Goal: Navigation & Orientation: Understand site structure

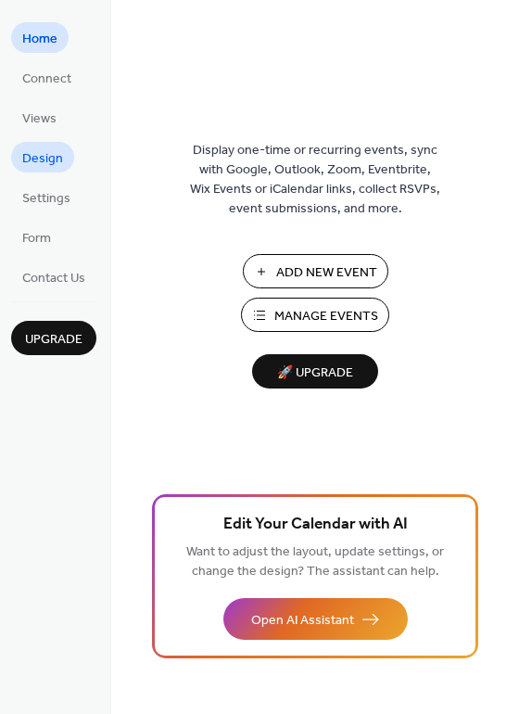
click at [45, 149] on span "Design" at bounding box center [42, 158] width 41 height 19
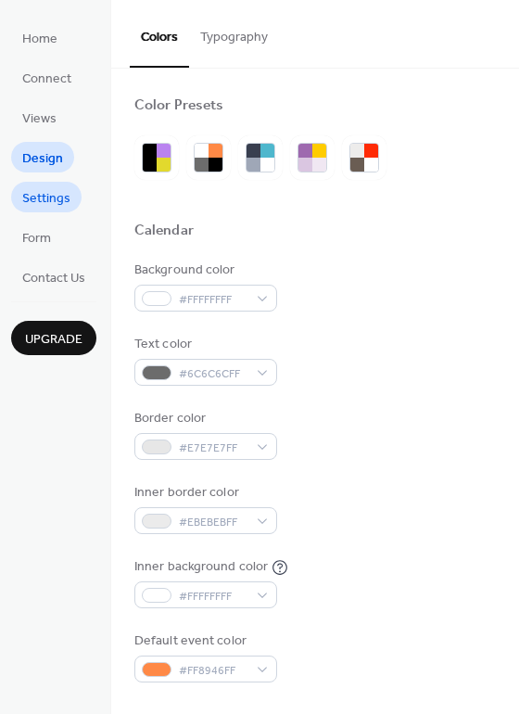
click at [69, 204] on span "Settings" at bounding box center [46, 198] width 48 height 19
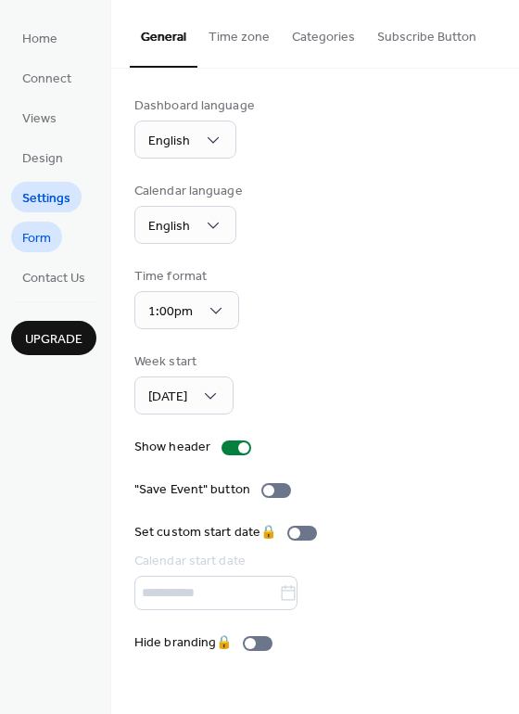
click at [54, 236] on link "Form" at bounding box center [36, 237] width 51 height 31
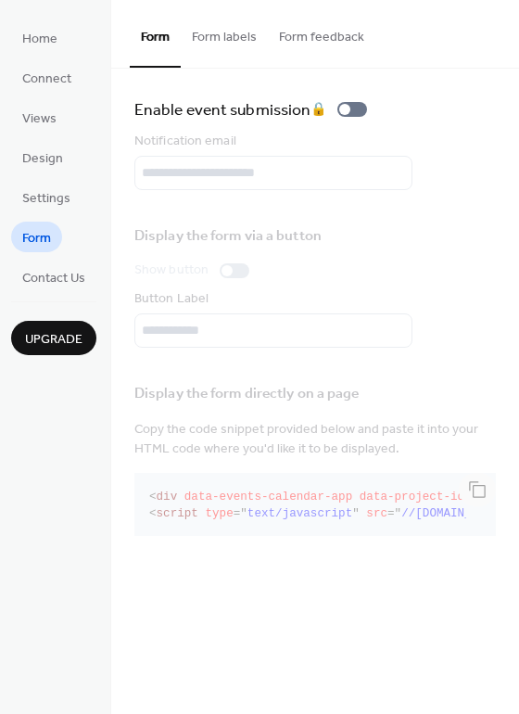
click at [34, 98] on ul "Home Connect Views Design Settings Form Contact Us" at bounding box center [53, 157] width 85 height 270
click at [36, 109] on span "Views" at bounding box center [39, 118] width 34 height 19
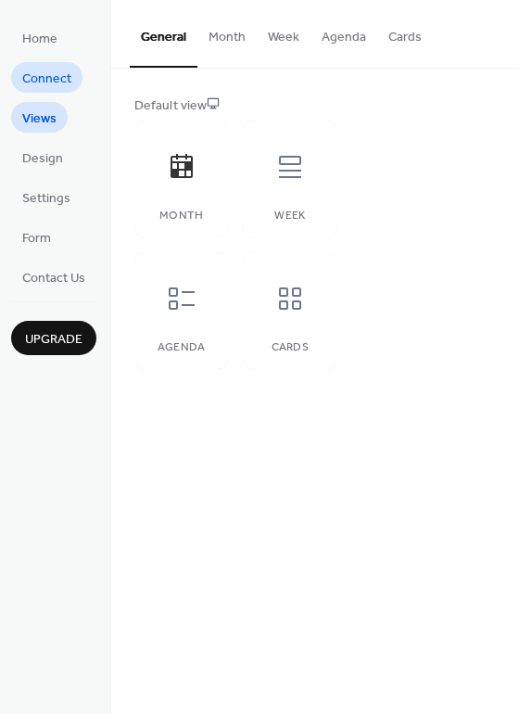
click at [58, 70] on span "Connect" at bounding box center [46, 79] width 49 height 19
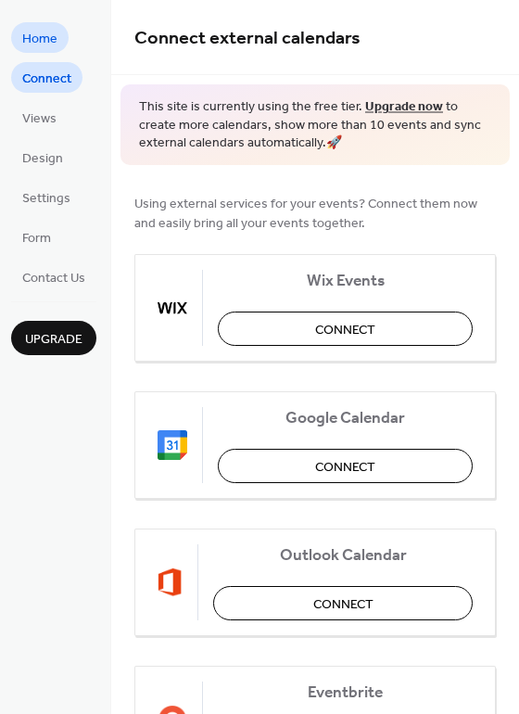
click at [51, 41] on span "Home" at bounding box center [39, 39] width 35 height 19
